Goal: Task Accomplishment & Management: Complete application form

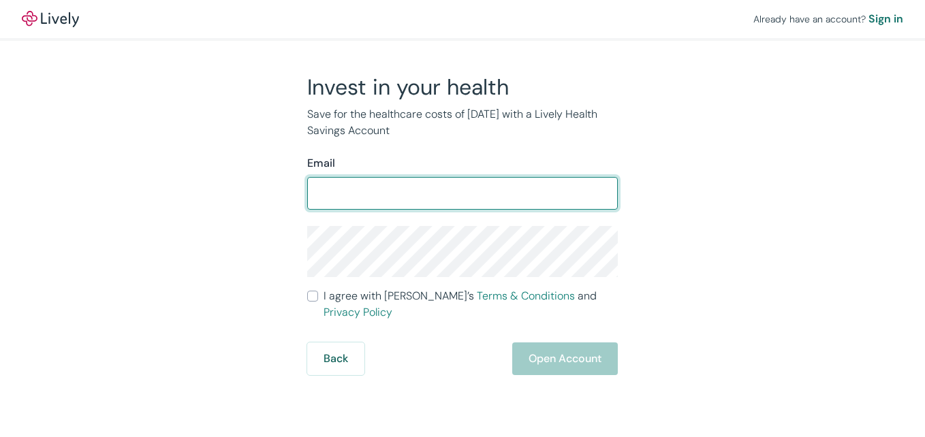
click at [481, 183] on input "Email" at bounding box center [462, 193] width 311 height 27
type input "[EMAIL_ADDRESS][DOMAIN_NAME]"
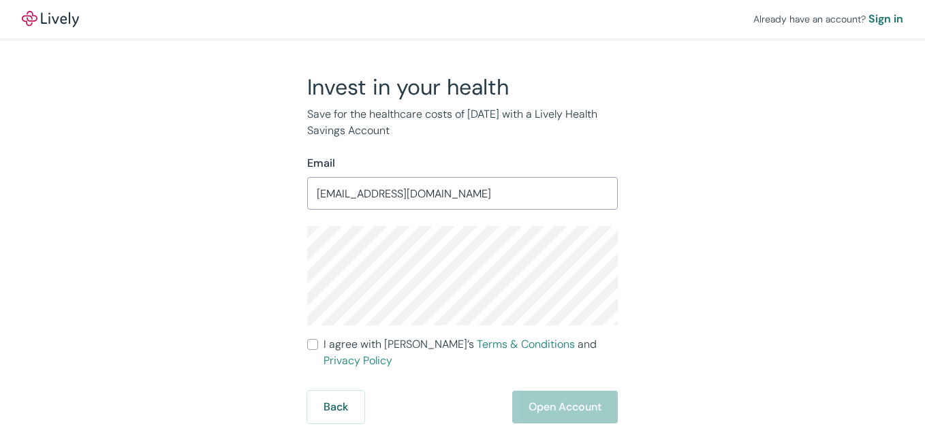
click at [351, 342] on span "I agree with Lively’s Terms & Conditions and Privacy Policy" at bounding box center [470, 352] width 294 height 33
click at [318, 342] on input "I agree with Lively’s Terms & Conditions and Privacy Policy" at bounding box center [312, 344] width 11 height 11
checkbox input "true"
click at [618, 392] on div "Invest in your health Save for the healthcare costs of [DATE] with a Lively Hea…" at bounding box center [454, 249] width 654 height 350
click at [603, 392] on button "Open Account" at bounding box center [565, 407] width 106 height 33
